Goal: Transaction & Acquisition: Purchase product/service

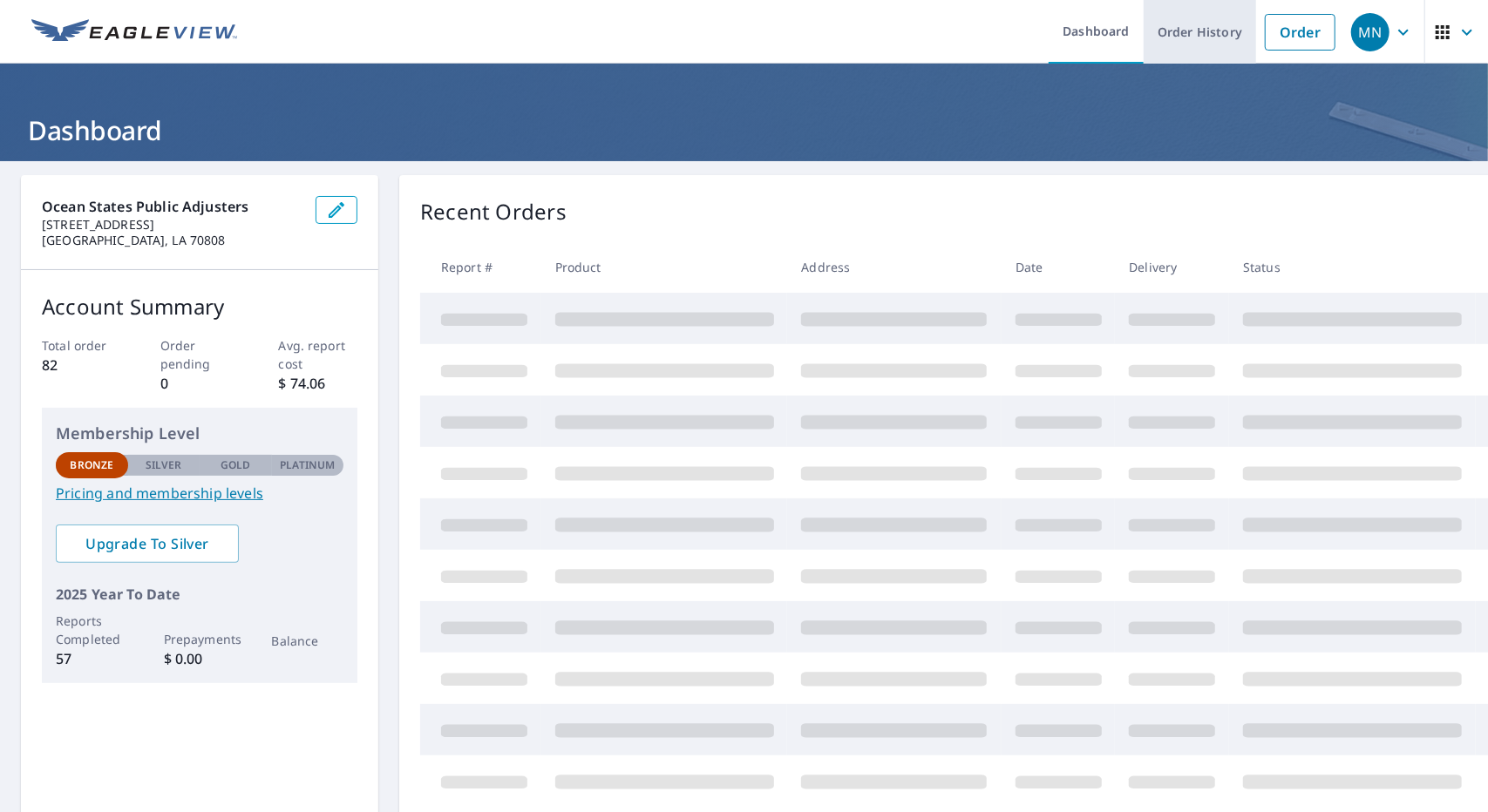
click at [1144, 24] on link "Order History" at bounding box center [1199, 32] width 112 height 63
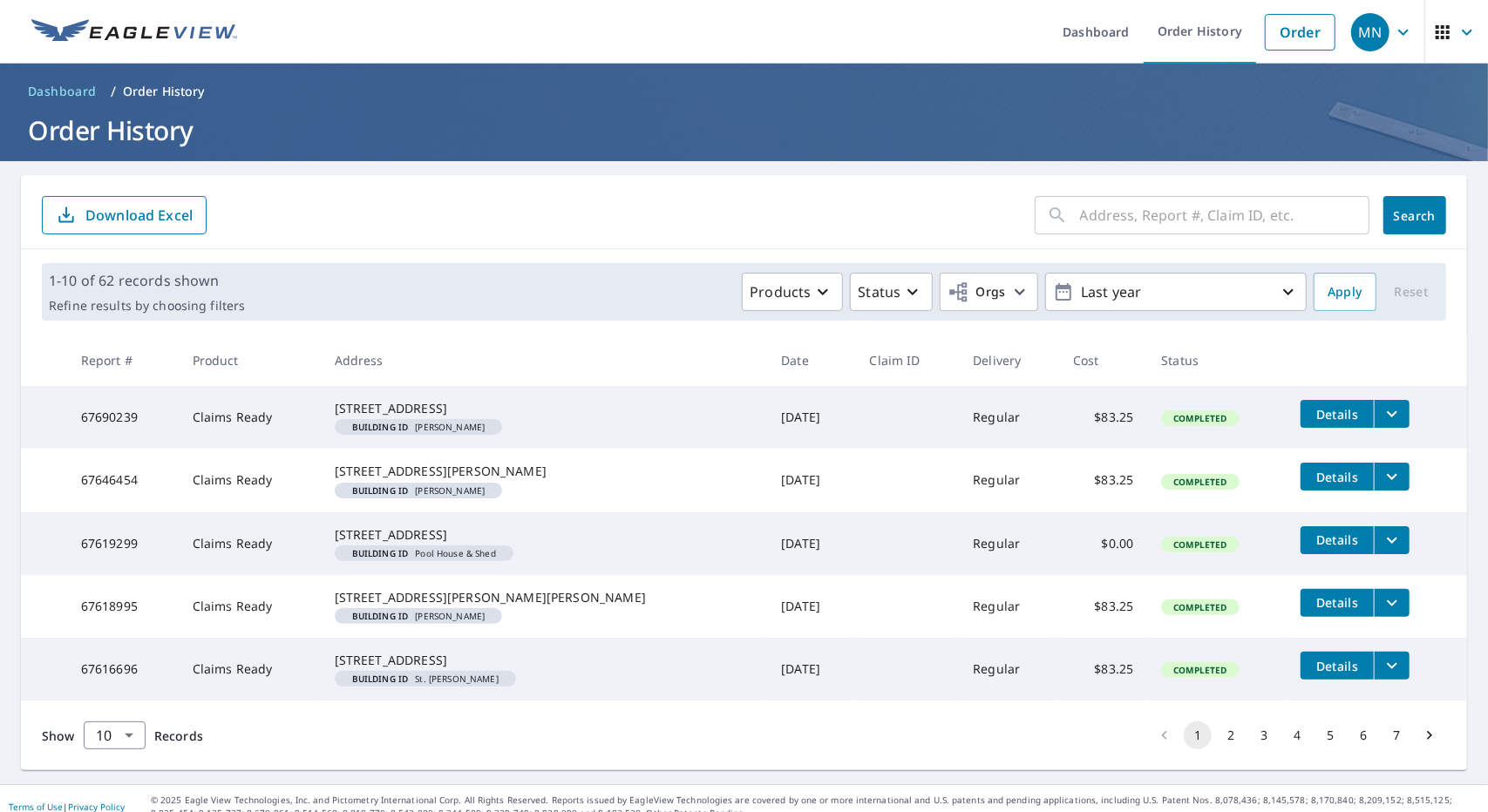
click at [1205, 215] on input "text" at bounding box center [1224, 214] width 289 height 49
paste input "[STREET_ADDRESS][PERSON_NAME]"
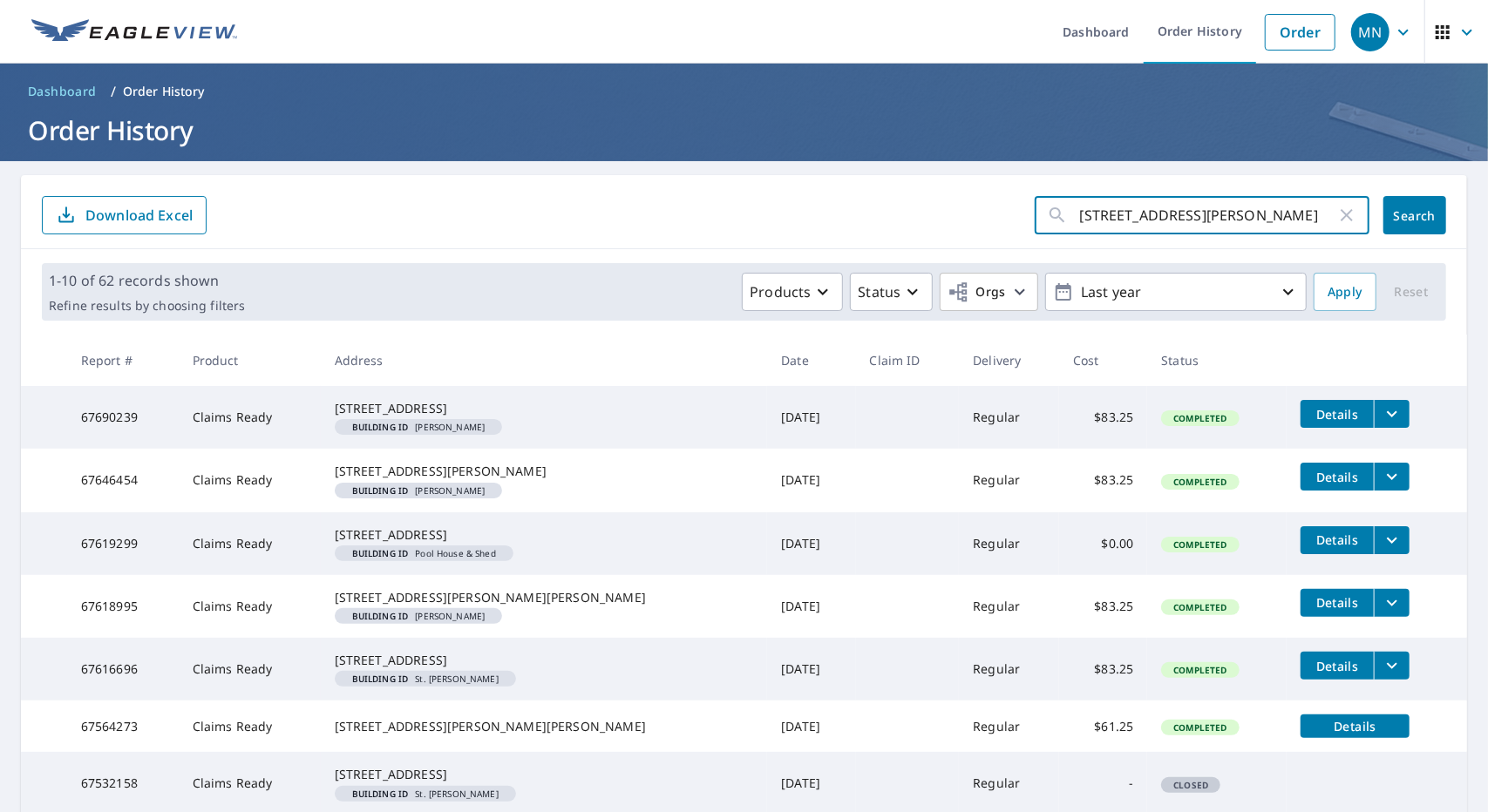
type input "[STREET_ADDRESS][PERSON_NAME]"
click at [1419, 208] on span "Search" at bounding box center [1414, 215] width 34 height 16
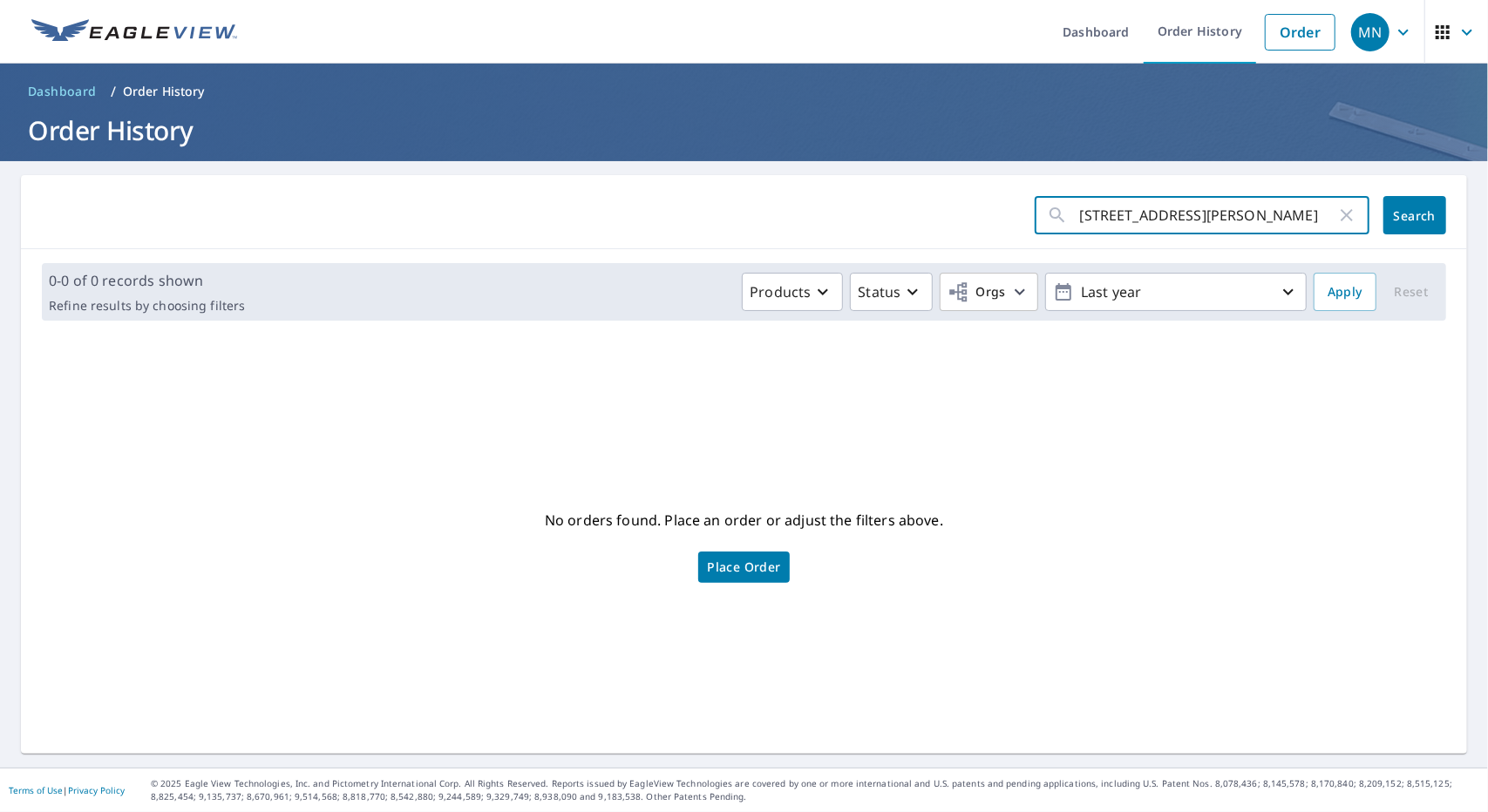
drag, startPoint x: 1105, startPoint y: 215, endPoint x: 1487, endPoint y: 198, distance: 382.4
click at [1487, 198] on div "Dashboard Order History Order MN Dashboard / Order History Order History [STREE…" at bounding box center [744, 406] width 1488 height 812
type input "3014"
click button "Search" at bounding box center [1414, 215] width 63 height 38
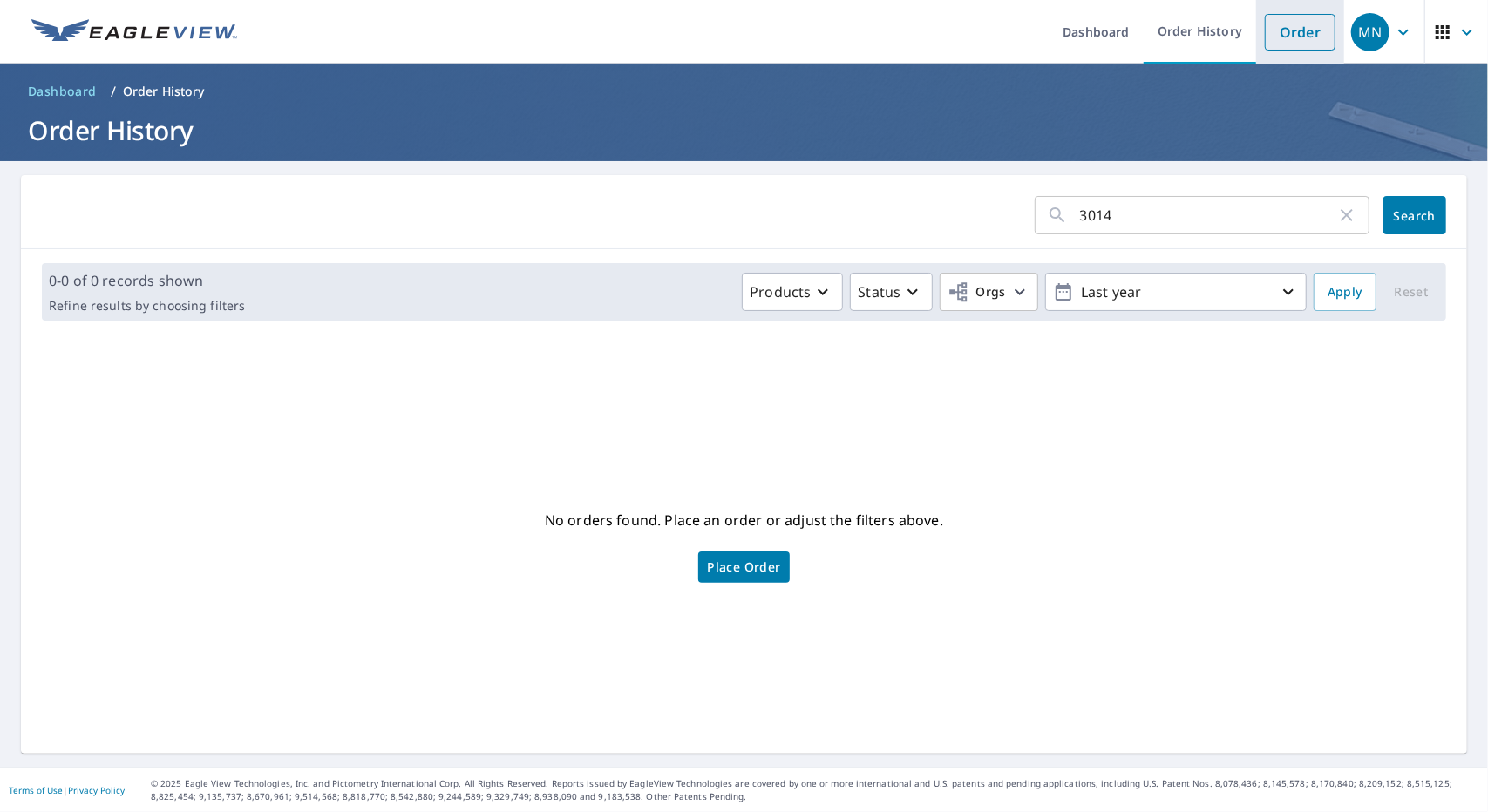
click at [1299, 29] on link "Order" at bounding box center [1299, 33] width 71 height 36
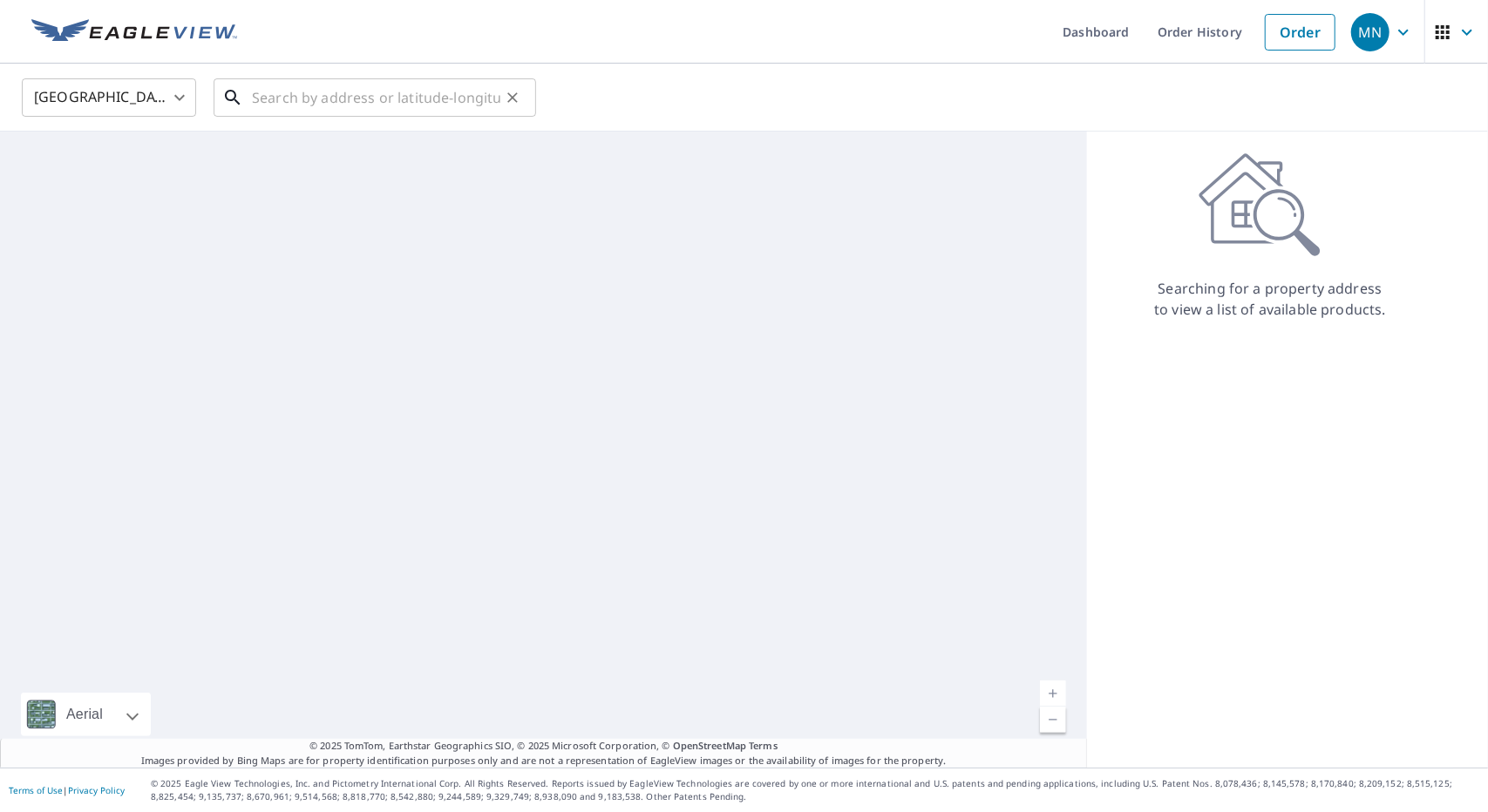
click at [379, 99] on input "text" at bounding box center [376, 97] width 249 height 49
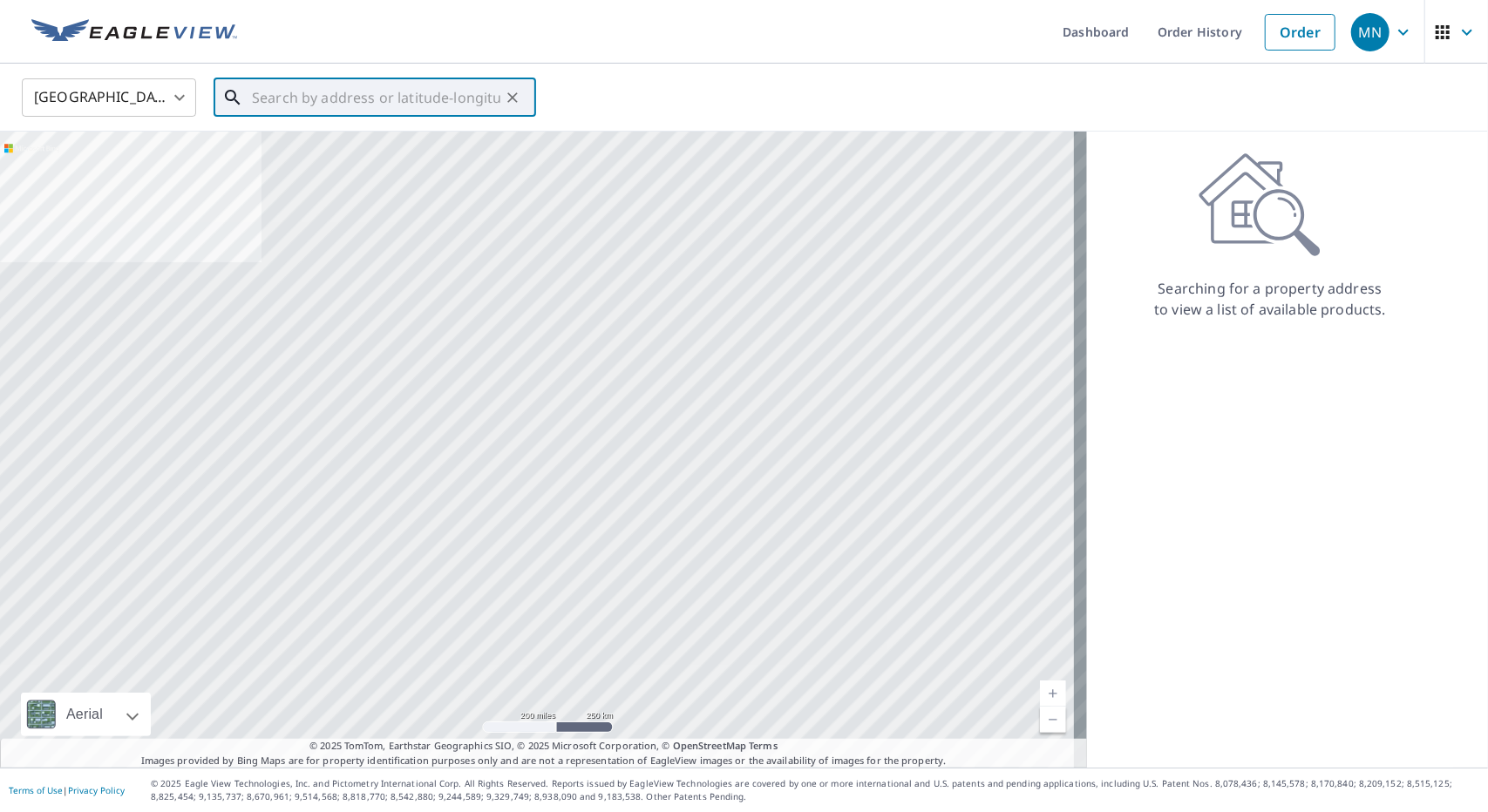
paste input "[STREET_ADDRESS][PERSON_NAME]"
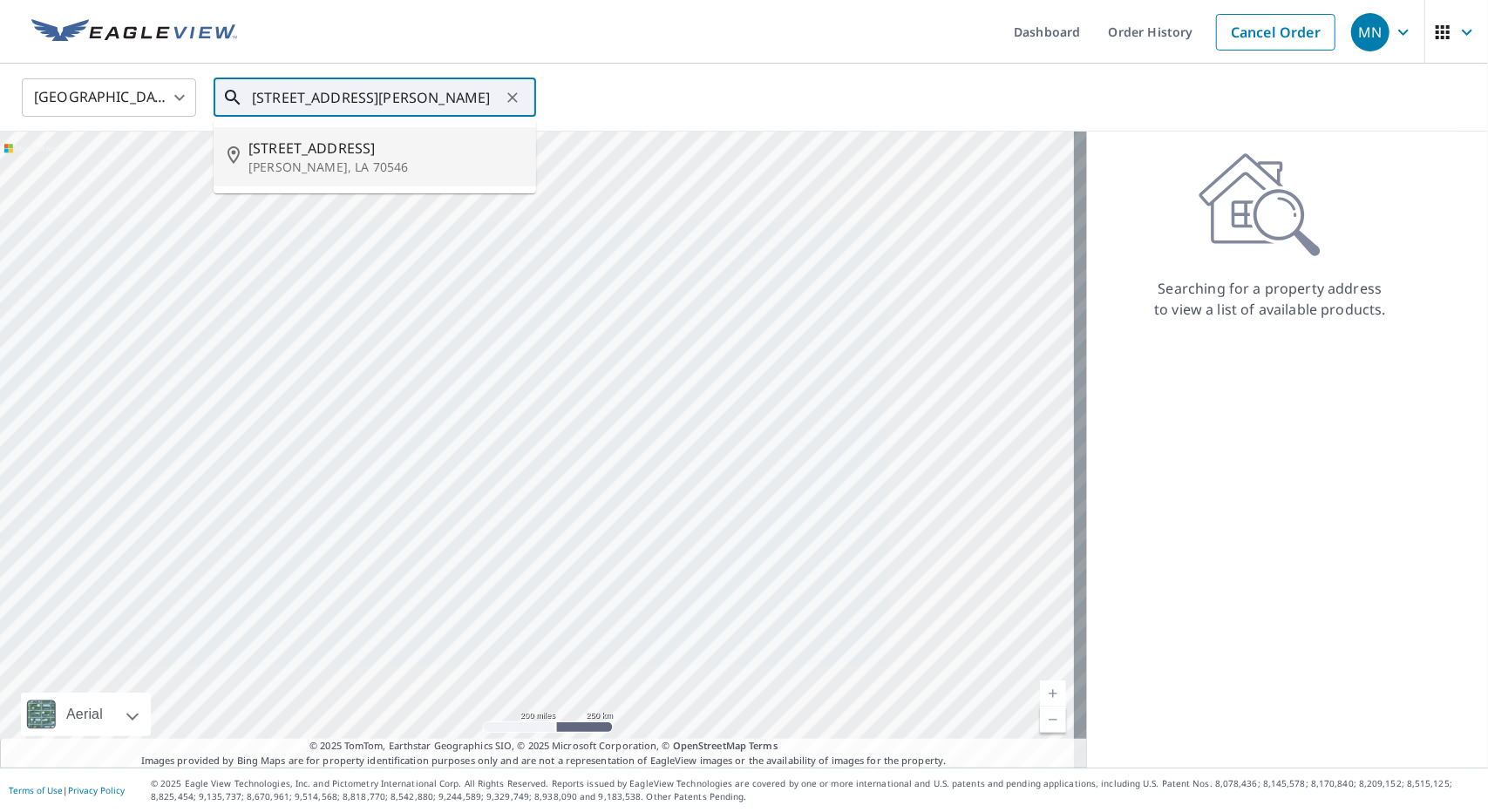
click at [367, 154] on span "[STREET_ADDRESS]" at bounding box center [386, 148] width 274 height 21
type input "[STREET_ADDRESS][PERSON_NAME]"
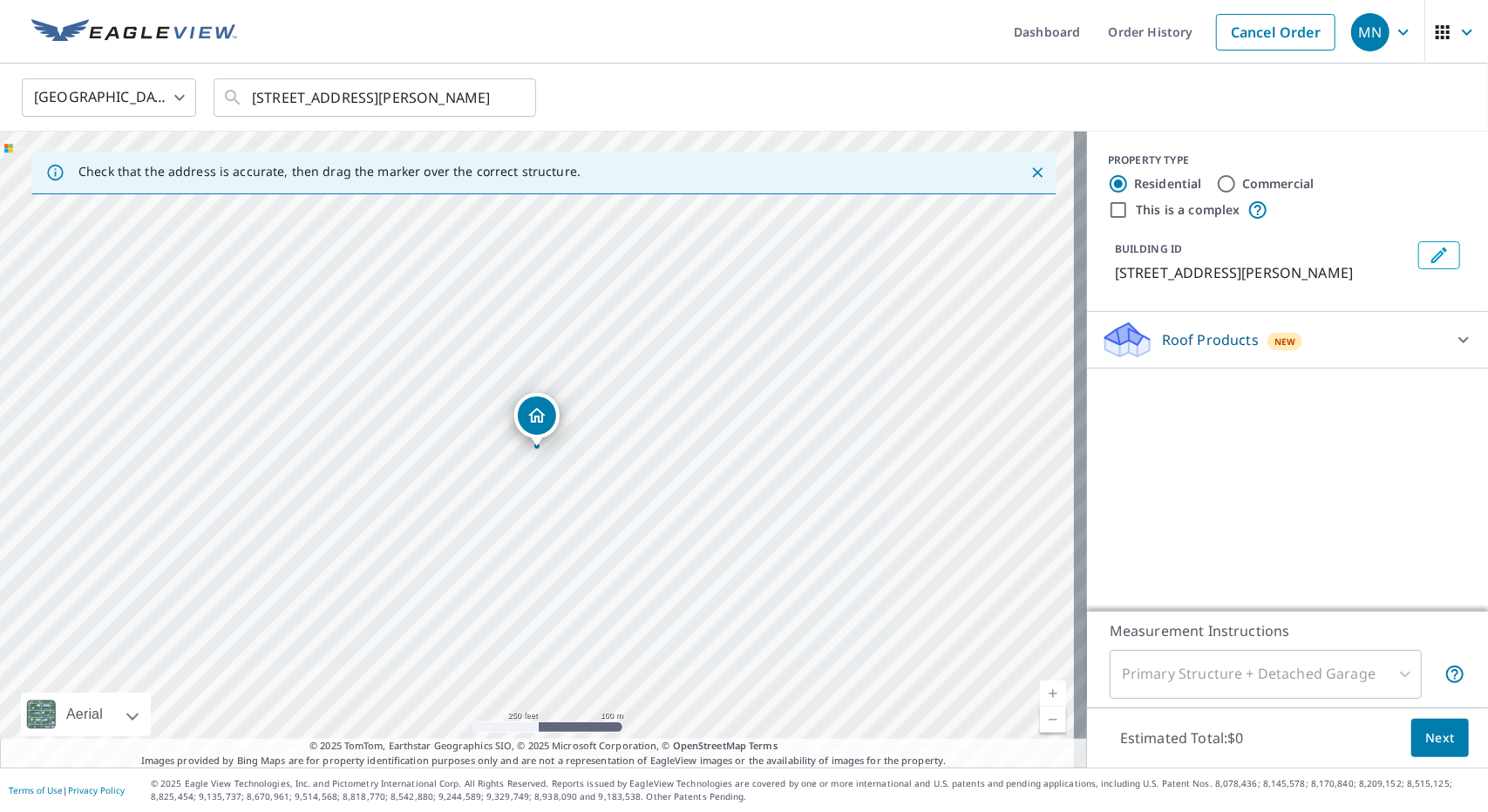
click at [1429, 262] on icon "Edit building 1" at bounding box center [1439, 255] width 21 height 21
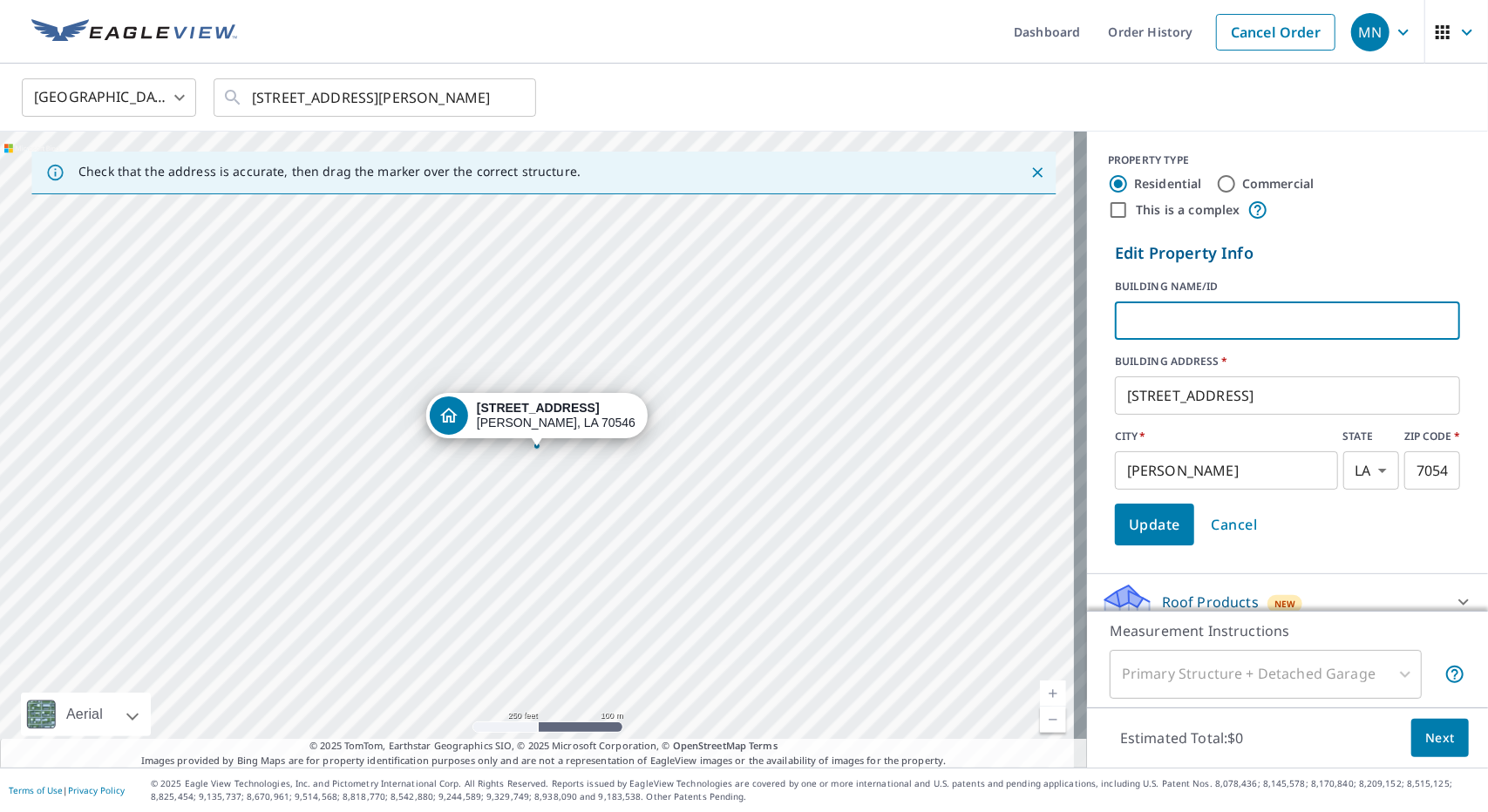
click at [1218, 318] on input "text" at bounding box center [1287, 320] width 345 height 49
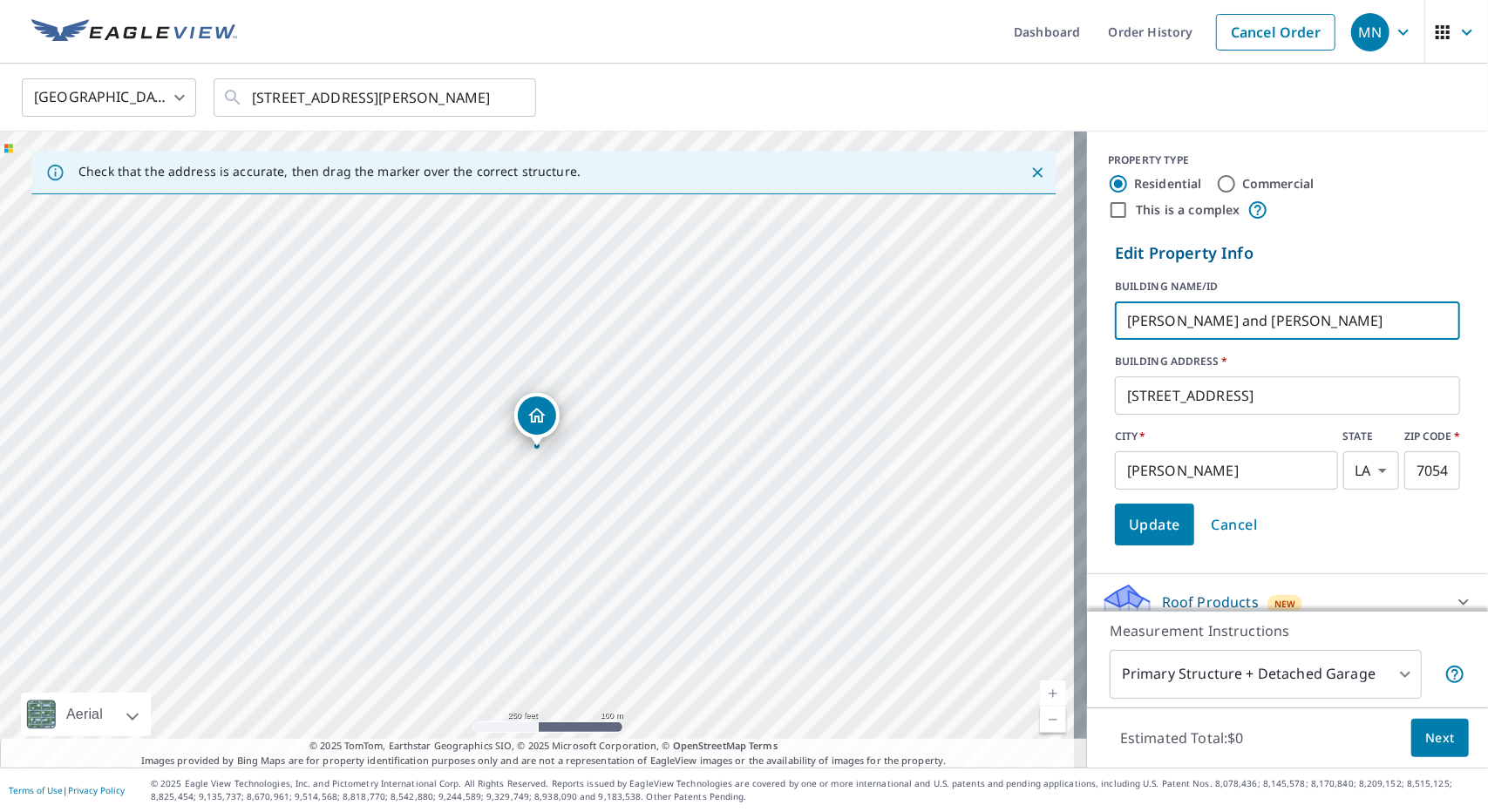
type input "[PERSON_NAME] and [PERSON_NAME]"
click at [1175, 536] on button "Update" at bounding box center [1154, 524] width 79 height 42
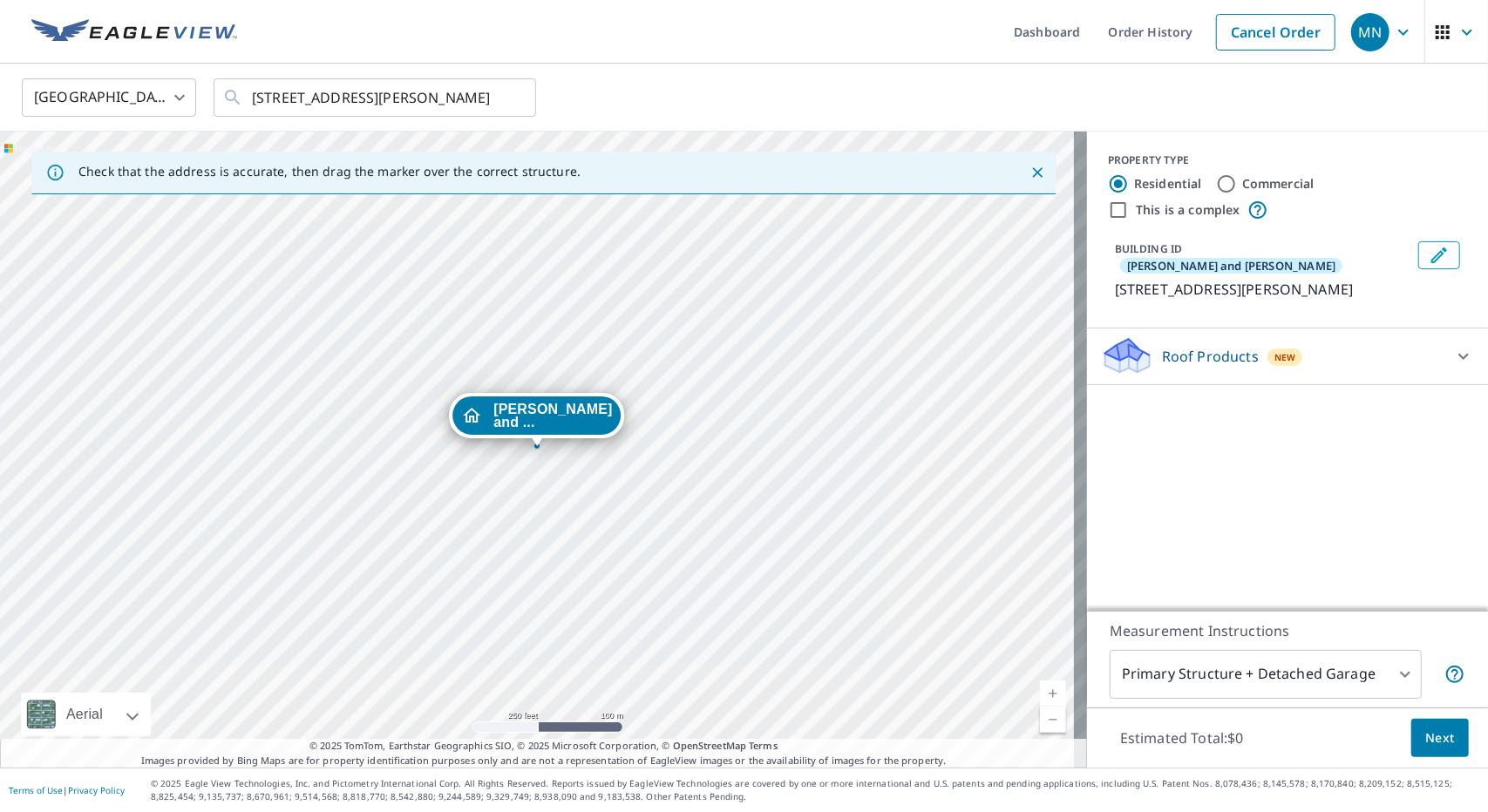
drag, startPoint x: 1210, startPoint y: 347, endPoint x: 1208, endPoint y: 356, distance: 9.2
click at [1210, 346] on p "Roof Products" at bounding box center [1210, 357] width 97 height 21
click at [1175, 400] on div "ClaimsReady™ $33.25 - $83.25" at bounding box center [1287, 401] width 373 height 50
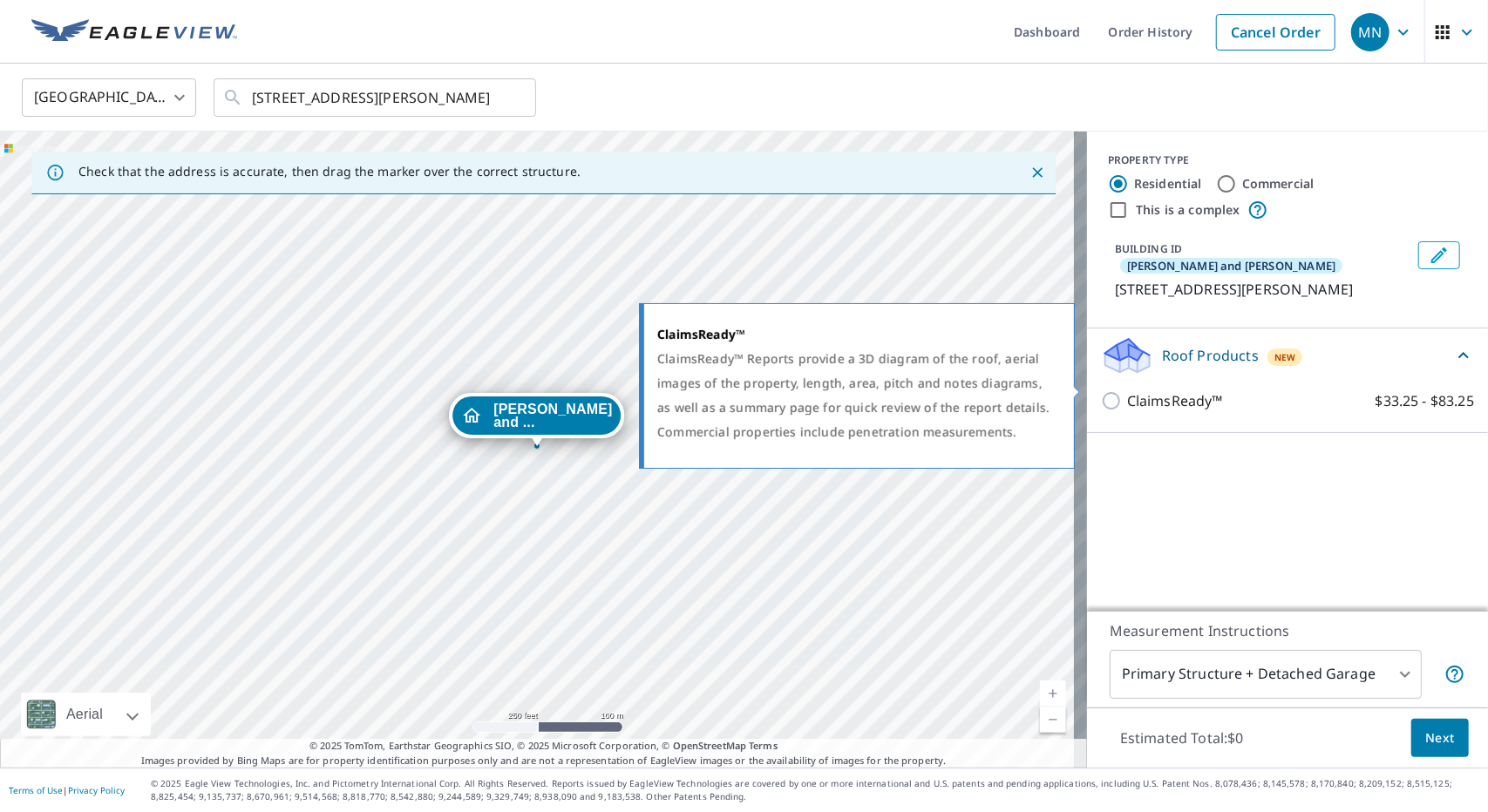
click at [1180, 390] on p "ClaimsReady™" at bounding box center [1174, 401] width 96 height 22
click at [1100, 390] on input "ClaimsReady™ $33.25 - $83.25" at bounding box center [1113, 401] width 26 height 21
checkbox input "true"
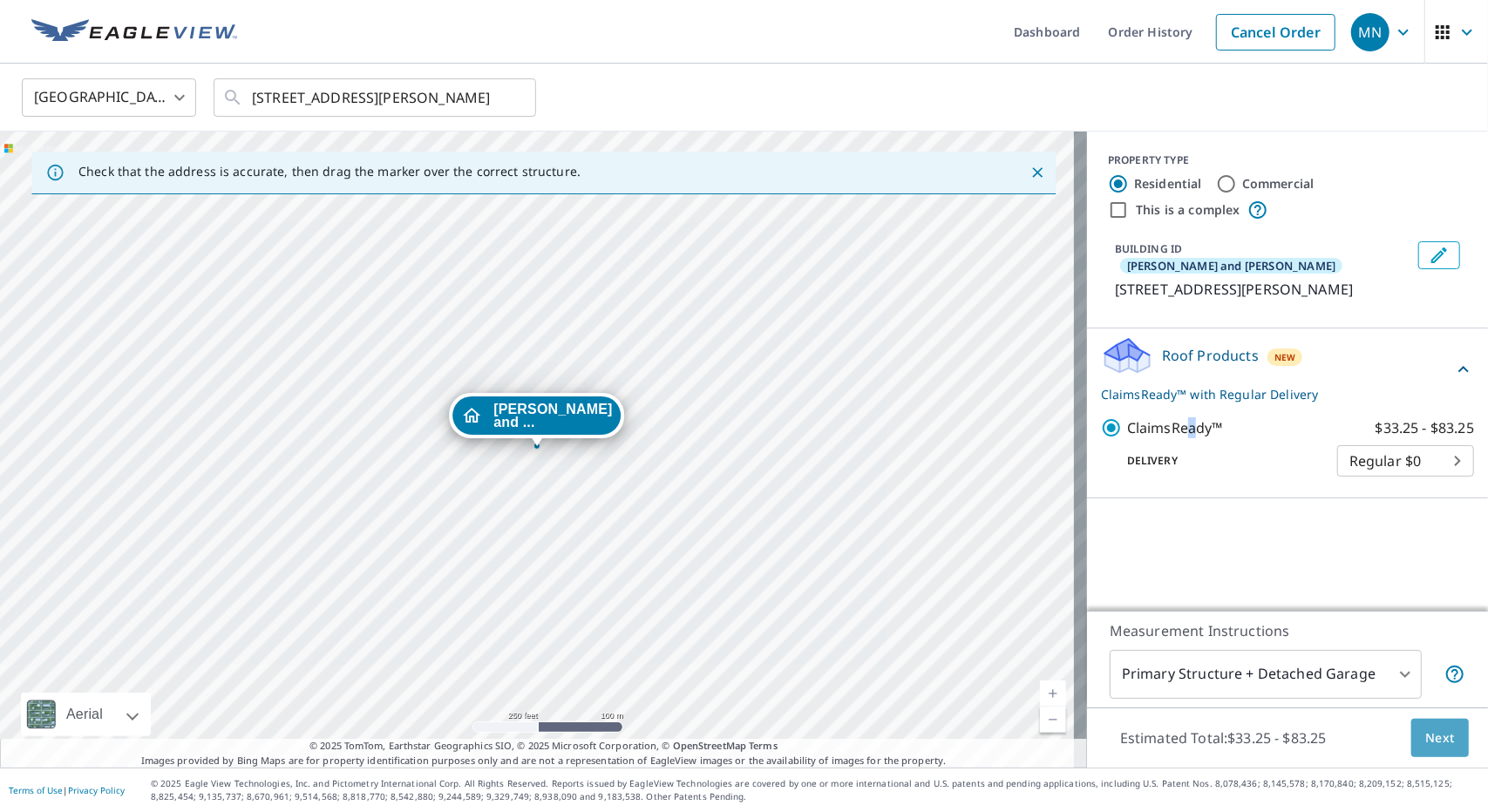
click at [1413, 724] on button "Next" at bounding box center [1439, 737] width 57 height 39
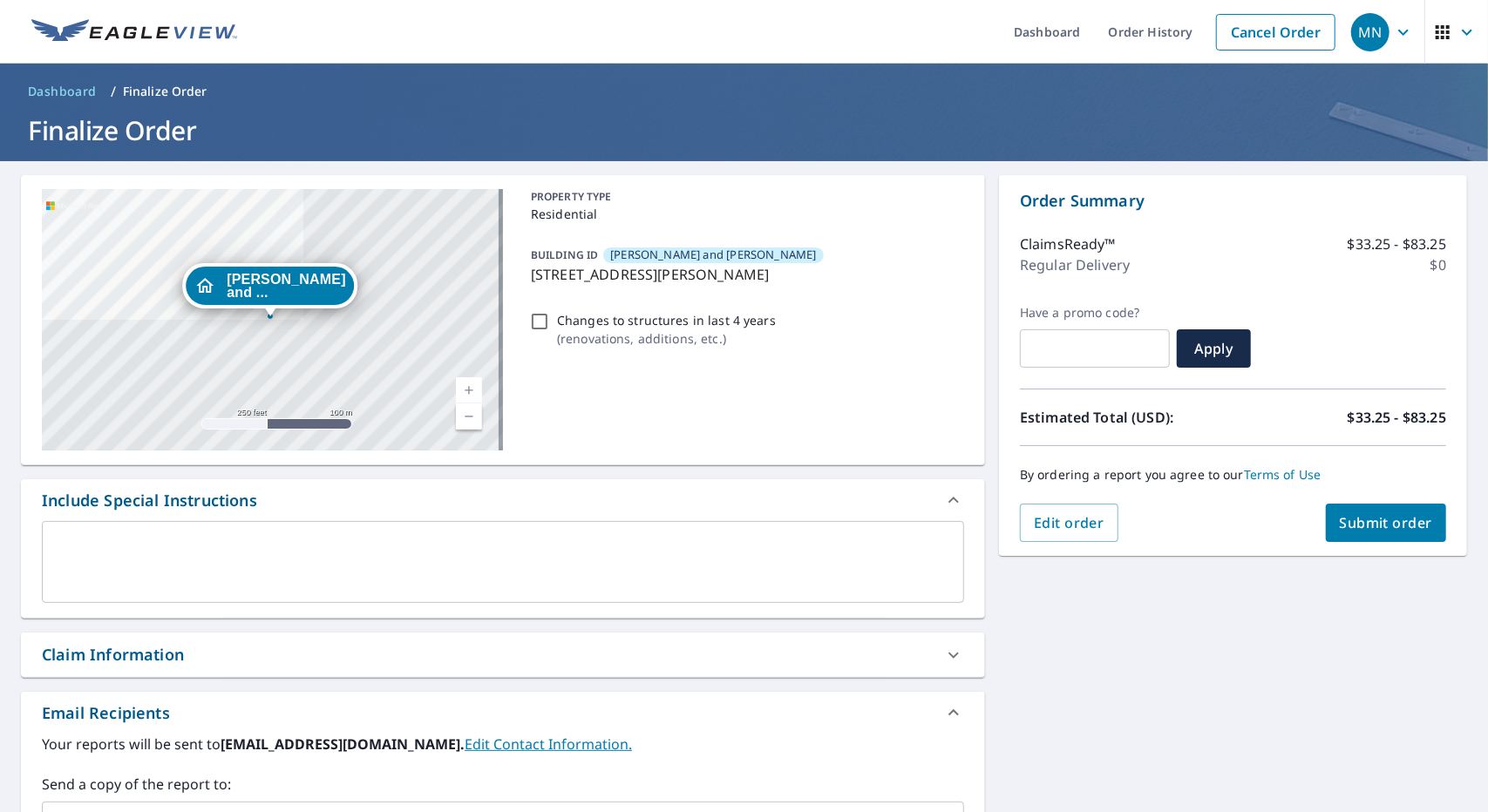
click at [1366, 523] on span "Submit order" at bounding box center [1386, 522] width 93 height 19
